Goal: Navigation & Orientation: Find specific page/section

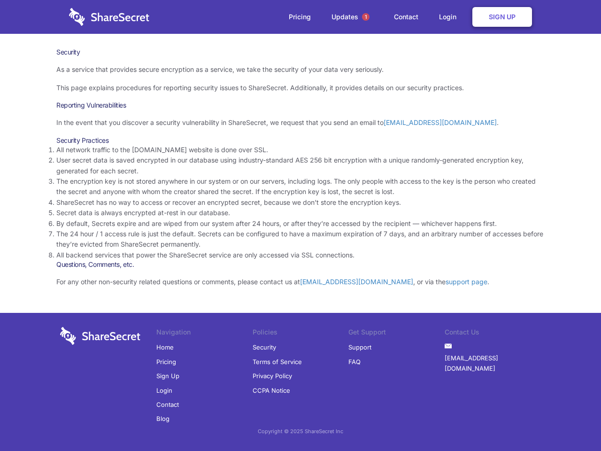
click at [301, 225] on li "By default, Secrets expire and are wiped from our system after 24 hours, or aft…" at bounding box center [300, 223] width 488 height 10
click at [366, 17] on span "1" at bounding box center [366, 17] width 8 height 8
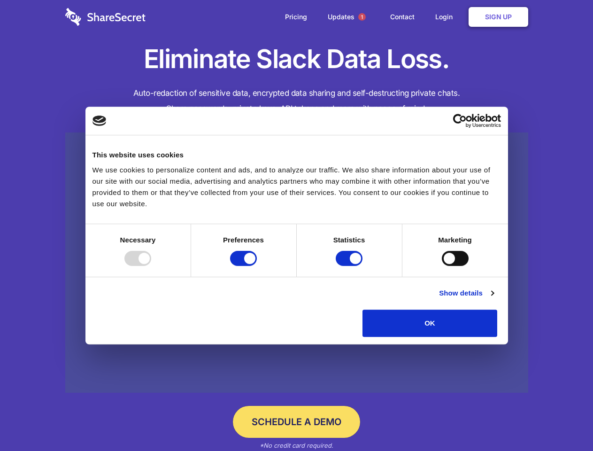
click at [151, 266] on div at bounding box center [137, 258] width 27 height 15
click at [257, 266] on input "Preferences" at bounding box center [243, 258] width 27 height 15
checkbox input "false"
click at [350, 266] on input "Statistics" at bounding box center [349, 258] width 27 height 15
checkbox input "false"
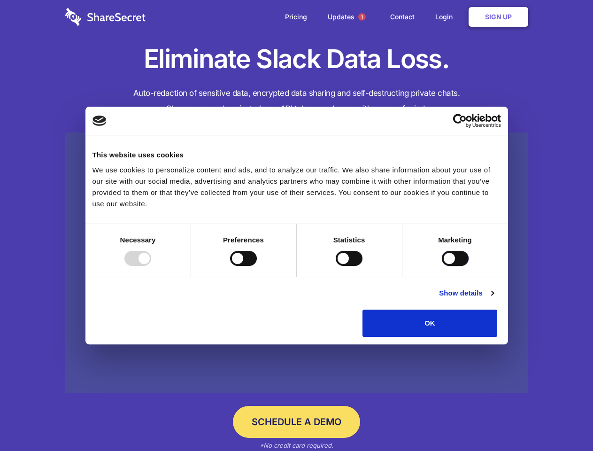
click at [442, 266] on input "Marketing" at bounding box center [455, 258] width 27 height 15
checkbox input "true"
click at [494, 299] on link "Show details" at bounding box center [466, 292] width 54 height 11
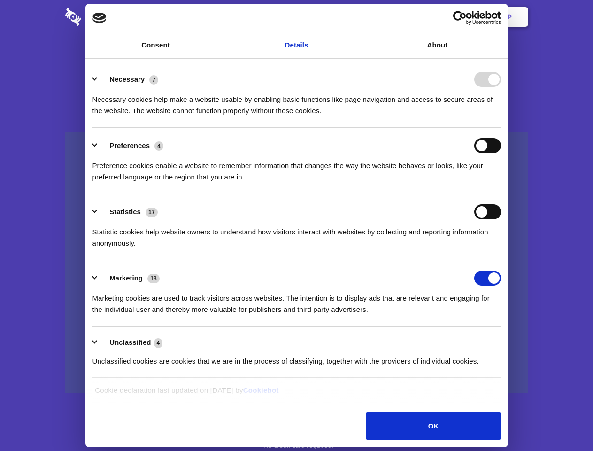
click at [501, 128] on li "Necessary 7 Necessary cookies help make a website usable by enabling basic func…" at bounding box center [297, 95] width 409 height 66
click at [362, 17] on span "1" at bounding box center [362, 17] width 8 height 8
